Goal: Transaction & Acquisition: Subscribe to service/newsletter

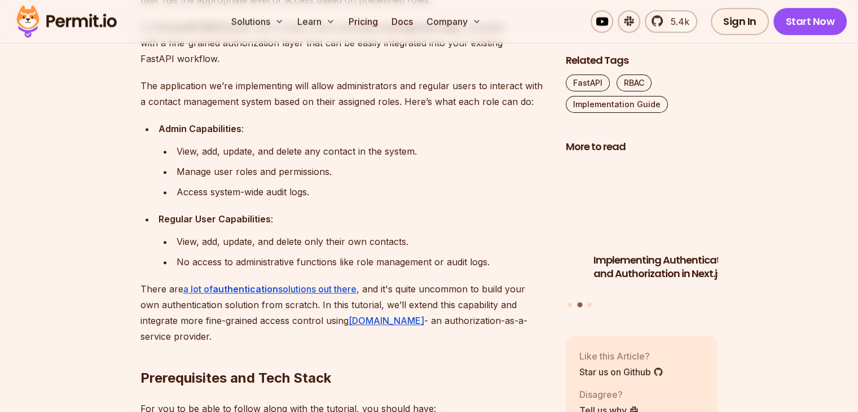
scroll to position [738, 0]
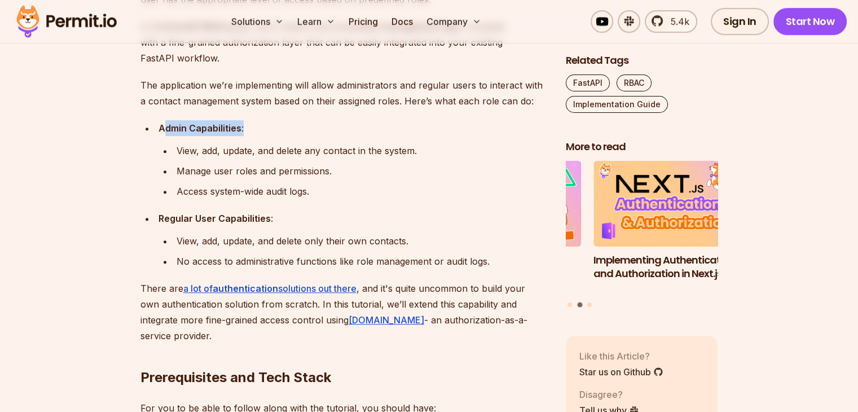
drag, startPoint x: 271, startPoint y: 131, endPoint x: 287, endPoint y: 133, distance: 15.8
click at [286, 131] on div "Admin Capabilities :" at bounding box center [353, 128] width 389 height 16
drag, startPoint x: 252, startPoint y: 206, endPoint x: 210, endPoint y: 222, distance: 44.7
click at [248, 209] on ul "Admin Capabilities : View, add, update, and delete any contact in the system. M…" at bounding box center [344, 194] width 407 height 149
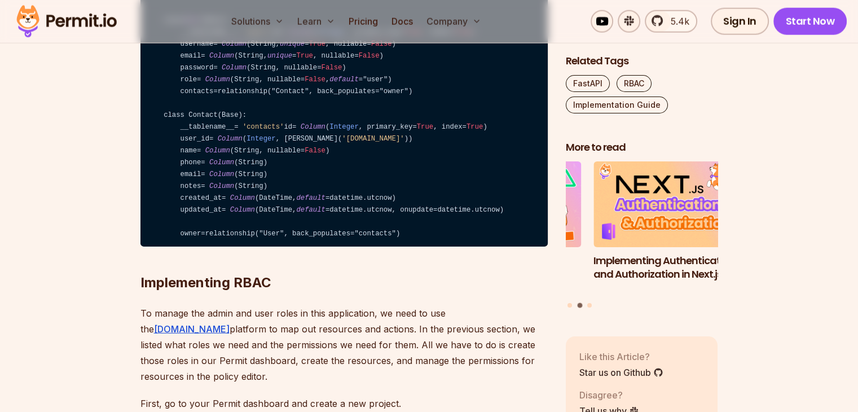
scroll to position [2882, 0]
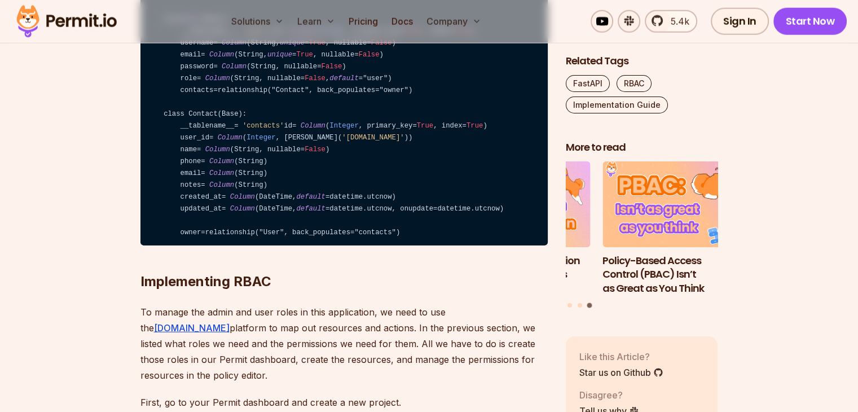
click at [184, 231] on code "from sqlalchemy import Column , Integer , String, ForeignKey, DateTime from sql…" at bounding box center [344, 102] width 407 height 287
click at [214, 82] on span "Column" at bounding box center [217, 78] width 25 height 8
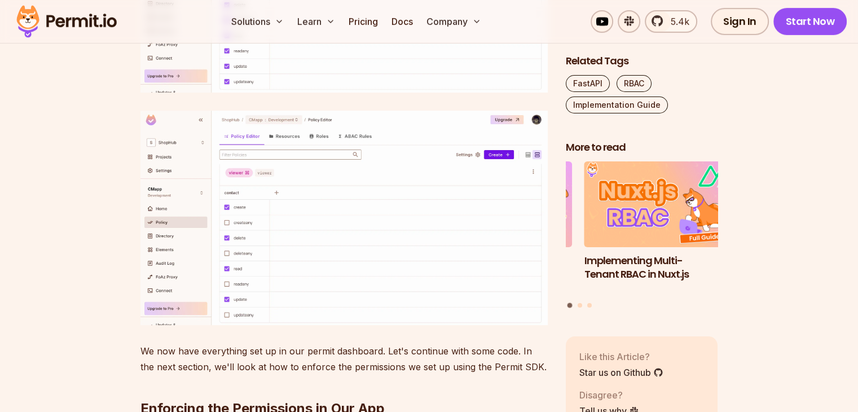
scroll to position [4647, 0]
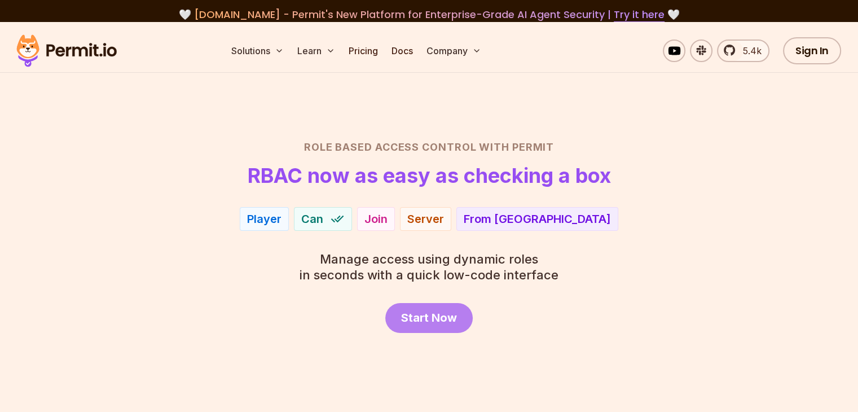
click at [447, 310] on span "Start Now" at bounding box center [429, 318] width 56 height 16
